Goal: Task Accomplishment & Management: Manage account settings

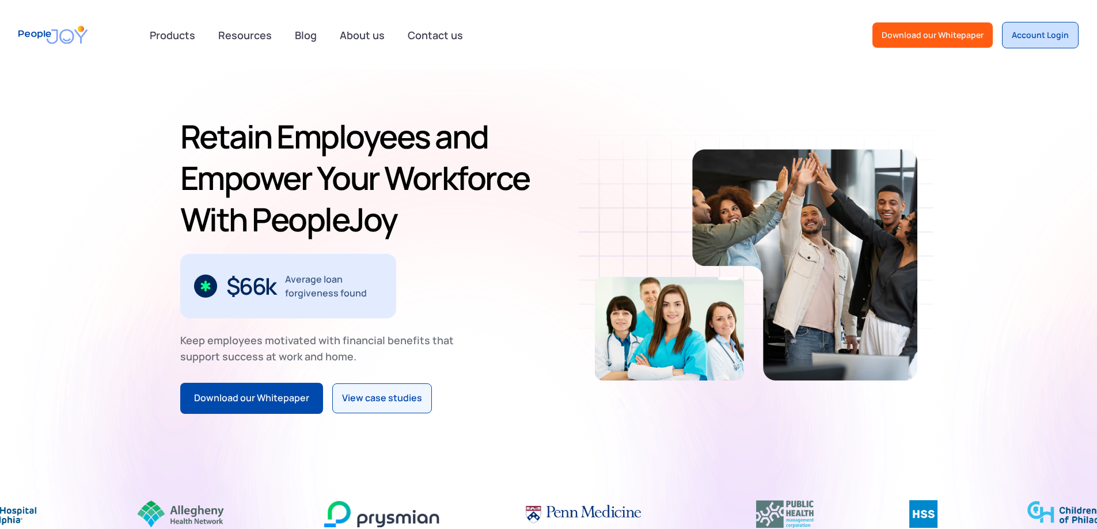
click at [543, 31] on div "Account Login" at bounding box center [1040, 35] width 57 height 12
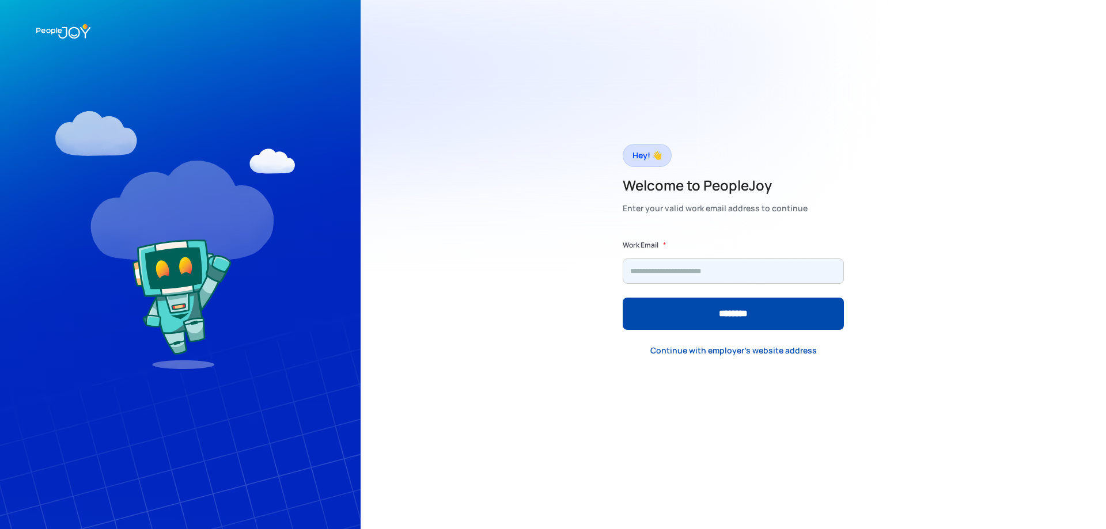
click at [734, 269] on input "Form" at bounding box center [733, 271] width 221 height 25
type input "**********"
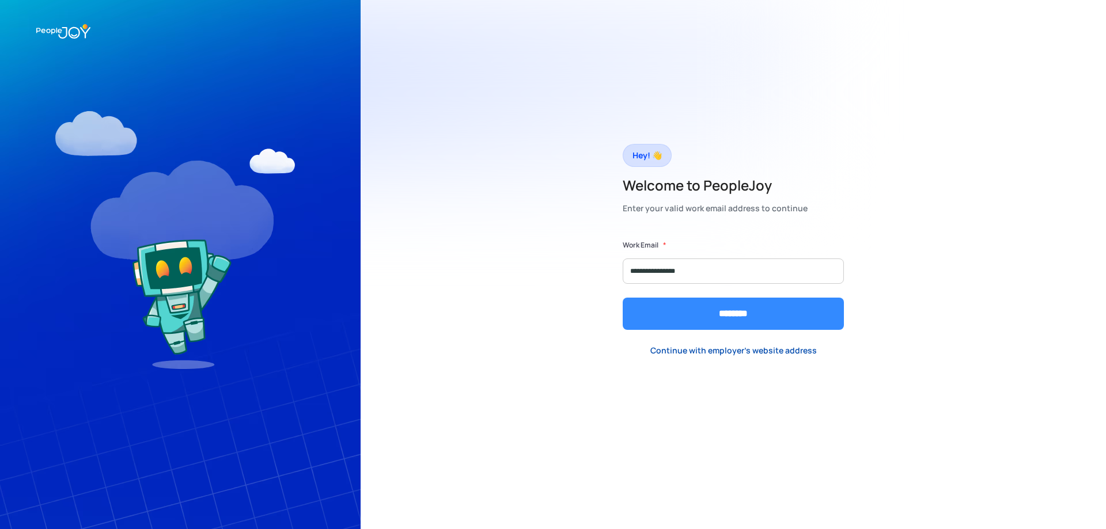
click at [703, 320] on input "********" at bounding box center [733, 314] width 221 height 32
